Goal: Navigation & Orientation: Find specific page/section

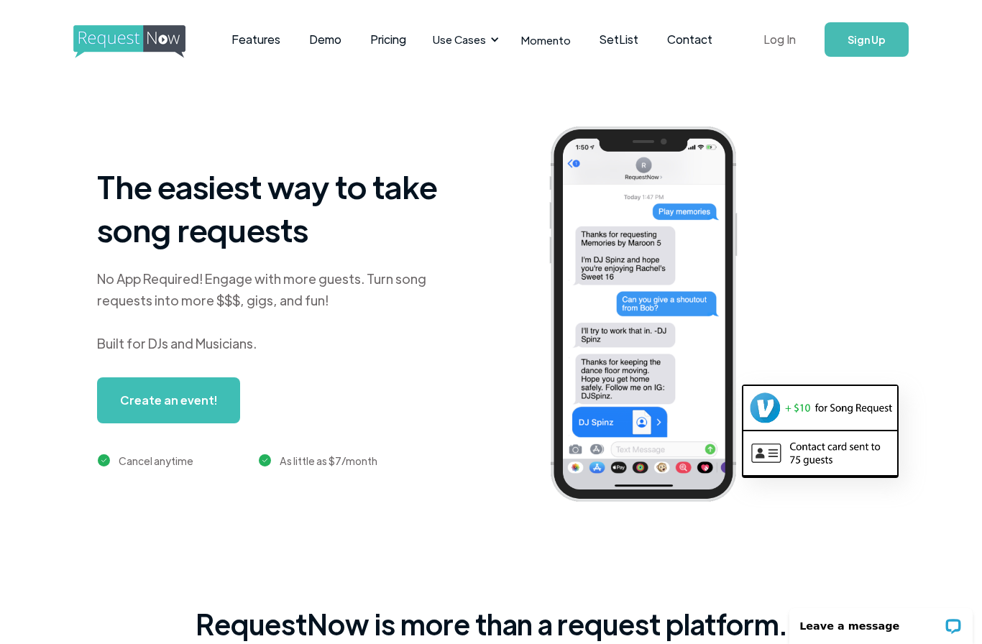
click at [788, 47] on link "Log In" at bounding box center [779, 39] width 61 height 50
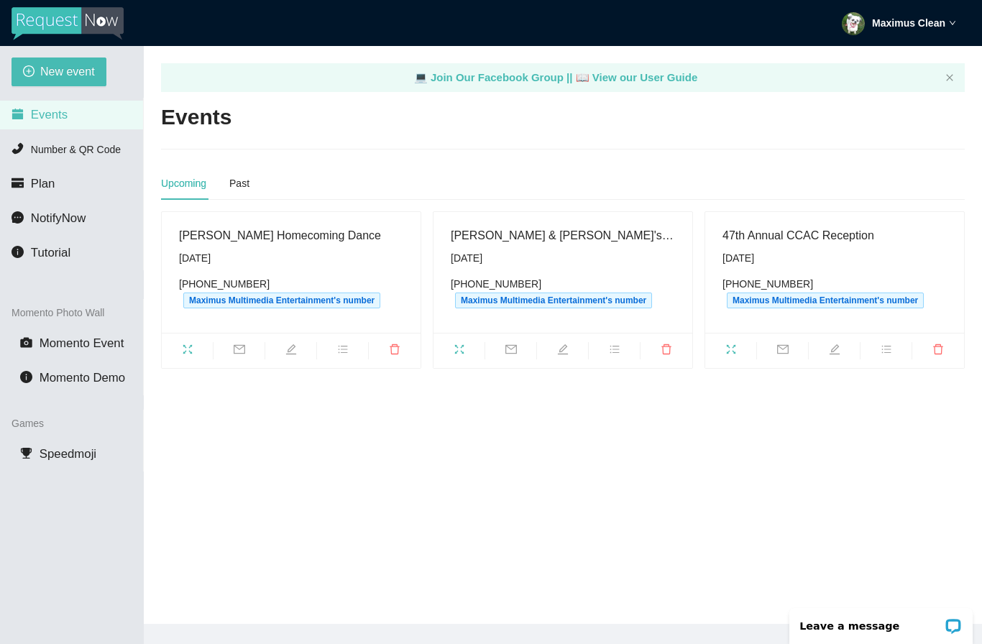
click at [618, 266] on span "[DATE] [PHONE_NUMBER] Maximus Multimedia Entertainment's number" at bounding box center [563, 279] width 224 height 58
click at [514, 265] on span "[DATE] [PHONE_NUMBER] Maximus Multimedia Entertainment's number" at bounding box center [563, 279] width 224 height 58
click at [502, 236] on div "[PERSON_NAME] & [PERSON_NAME]'s Birthday Bash" at bounding box center [563, 235] width 224 height 18
click at [516, 242] on div "[PERSON_NAME] & [PERSON_NAME]'s Birthday Bash" at bounding box center [563, 235] width 224 height 18
click at [782, 241] on div "47th Annual CCAC Reception" at bounding box center [835, 235] width 224 height 18
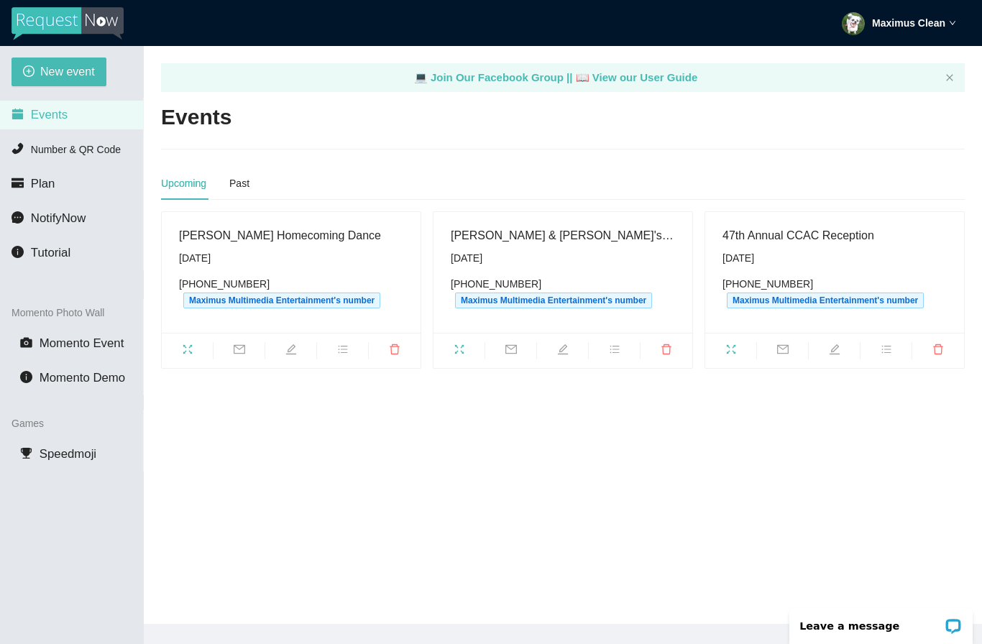
click at [783, 236] on div "47th Annual CCAC Reception" at bounding box center [835, 235] width 224 height 18
click at [742, 347] on span "fullscreen" at bounding box center [730, 352] width 51 height 16
